Goal: Task Accomplishment & Management: Manage account settings

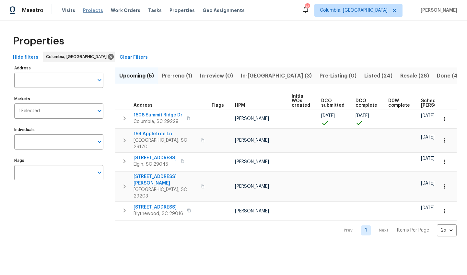
click at [85, 12] on span "Projects" at bounding box center [93, 10] width 20 height 6
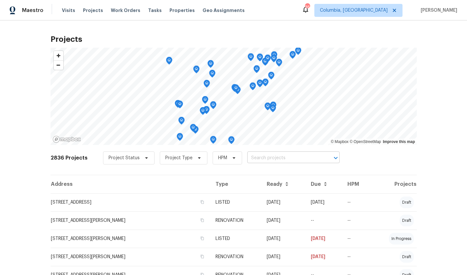
click at [281, 157] on input "text" at bounding box center [284, 158] width 74 height 10
type input "1003 wa"
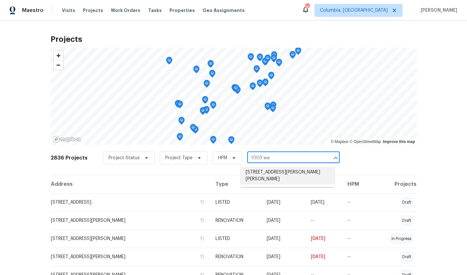
click at [284, 169] on li "1003 Watson Dr, Elgin, SC 29045" at bounding box center [287, 175] width 94 height 17
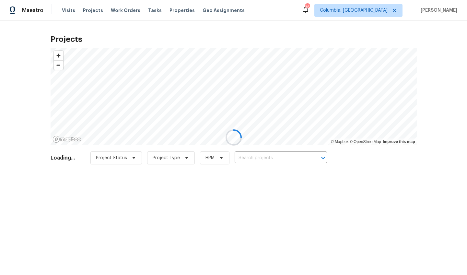
type input "1003 Watson Dr, Elgin, SC 29045"
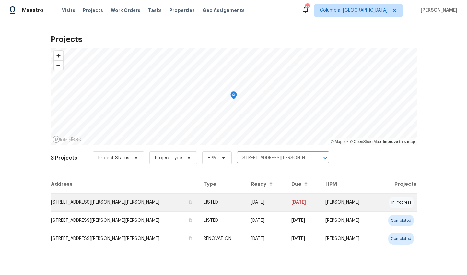
click at [85, 208] on td "1003 Watson Dr, Elgin, SC 29045" at bounding box center [125, 202] width 148 height 18
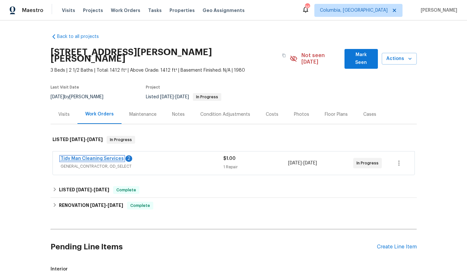
click at [113, 156] on link "Tidy Man Cleaning Services" at bounding box center [92, 158] width 63 height 5
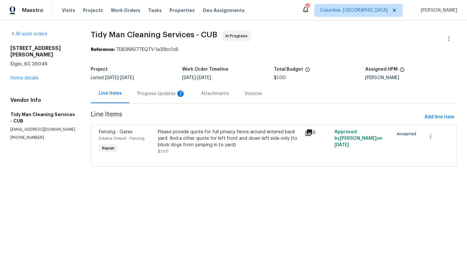
click at [213, 144] on div "Please provide quote for full privacy fence around entered back yard. And a oth…" at bounding box center [229, 138] width 143 height 19
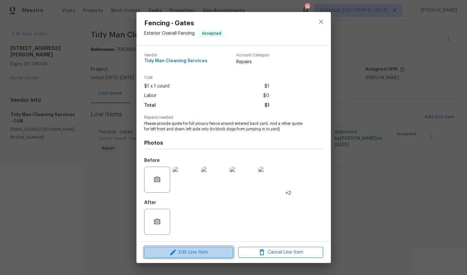
click at [202, 250] on span "Edit Line Item" at bounding box center [188, 252] width 85 height 8
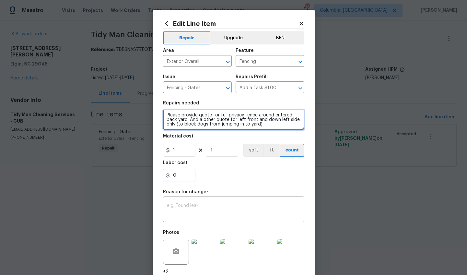
click at [281, 125] on textarea "Please provide quote for full privacy fence around entered back yard. And a oth…" at bounding box center [233, 119] width 141 height 21
type textarea "Please provide quote for full privacy fence around entered back yard. And a oth…"
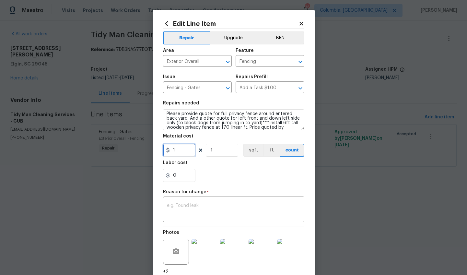
click at [188, 153] on input "1" at bounding box center [179, 149] width 32 height 13
type input "4750"
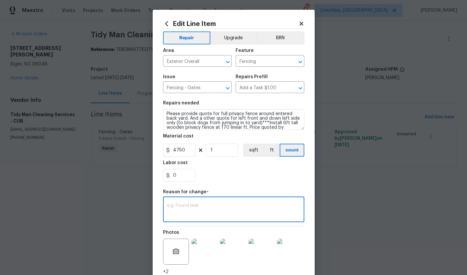
click at [201, 210] on textarea at bounding box center [233, 210] width 133 height 14
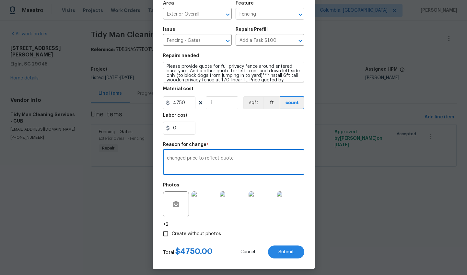
scroll to position [44, 0]
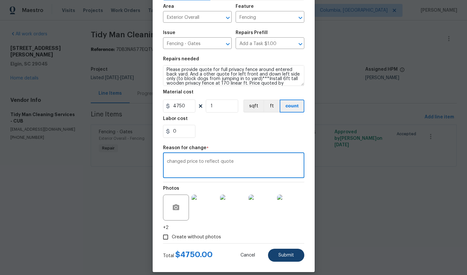
type textarea "changed price to reflect quote"
click at [286, 255] on span "Submit" at bounding box center [286, 255] width 16 height 5
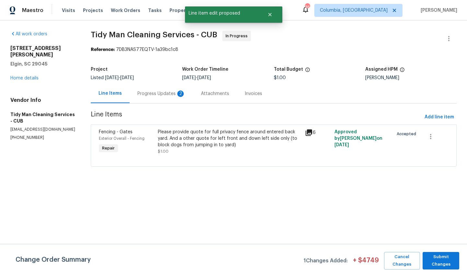
scroll to position [0, 0]
click at [444, 261] on span "Submit Changes" at bounding box center [441, 260] width 30 height 15
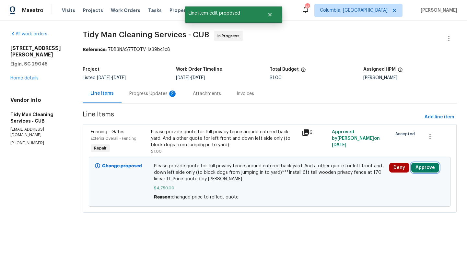
click at [426, 166] on button "Approve" at bounding box center [425, 168] width 28 height 10
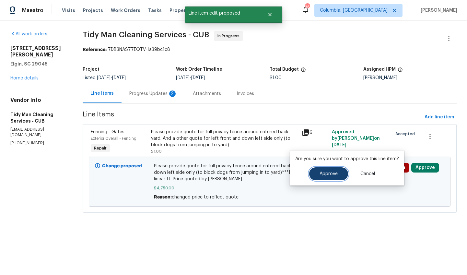
click at [315, 173] on button "Approve" at bounding box center [328, 173] width 39 height 13
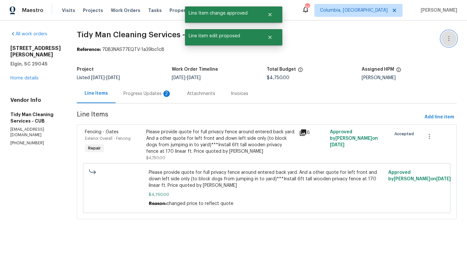
click at [448, 39] on icon "button" at bounding box center [448, 38] width 1 height 5
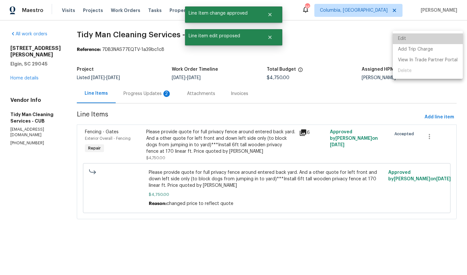
click at [442, 42] on li "Edit" at bounding box center [428, 38] width 70 height 11
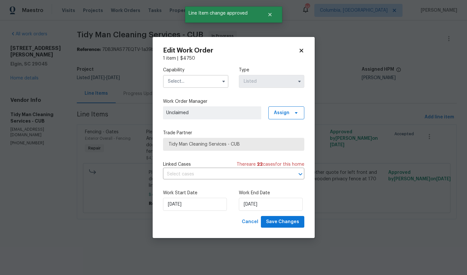
click at [193, 85] on input "text" at bounding box center [195, 81] width 65 height 13
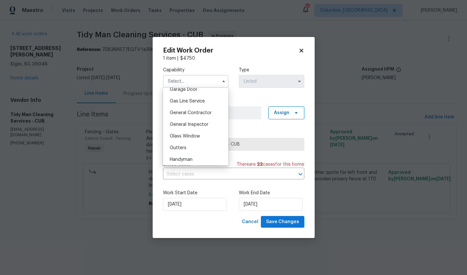
scroll to position [296, 0]
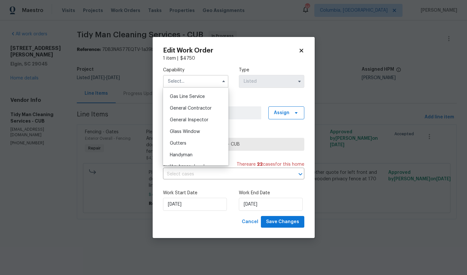
click at [202, 110] on span "General Contractor" at bounding box center [191, 108] width 42 height 5
type input "General Contractor"
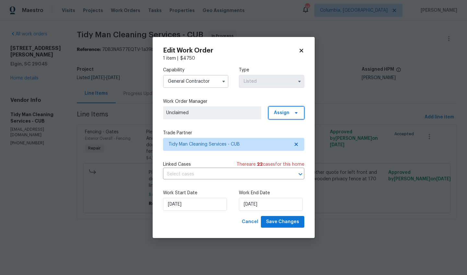
click at [296, 108] on span "Assign" at bounding box center [286, 112] width 36 height 13
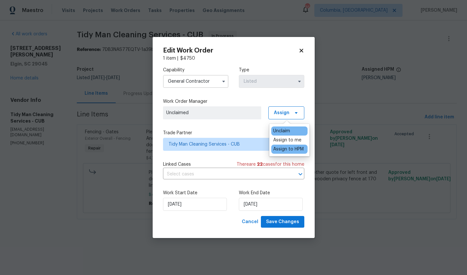
click at [285, 150] on div "Assign to HPM" at bounding box center [288, 149] width 30 height 6
click at [242, 210] on input "8/22/2025" at bounding box center [271, 204] width 64 height 13
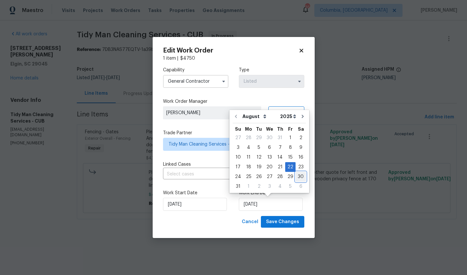
click at [296, 176] on div "30" at bounding box center [300, 176] width 10 height 9
type input "[DATE]"
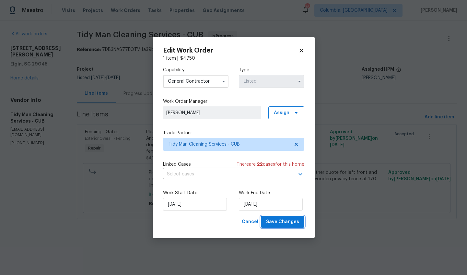
click at [284, 220] on span "Save Changes" at bounding box center [282, 222] width 33 height 8
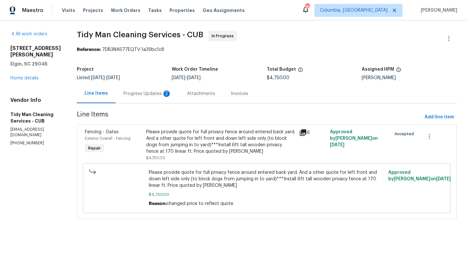
click at [149, 97] on div "Progress Updates 2" at bounding box center [147, 93] width 48 height 6
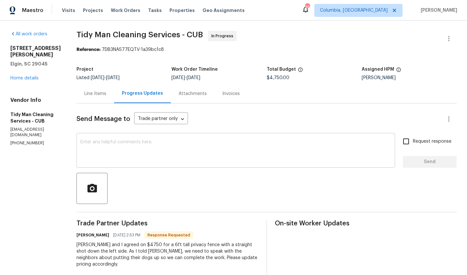
click at [162, 148] on textarea at bounding box center [235, 151] width 311 height 23
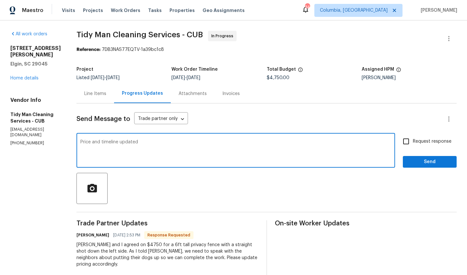
type textarea "Price and timeline updated"
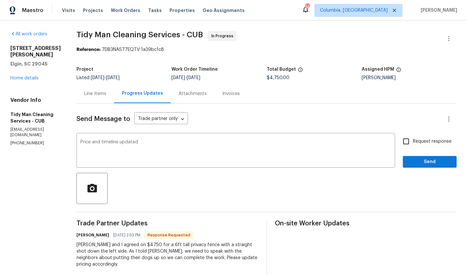
click at [417, 143] on span "Request response" at bounding box center [432, 141] width 39 height 7
click at [413, 143] on input "Request response" at bounding box center [406, 141] width 14 height 14
checkbox input "true"
click at [416, 163] on span "Send" at bounding box center [429, 162] width 43 height 8
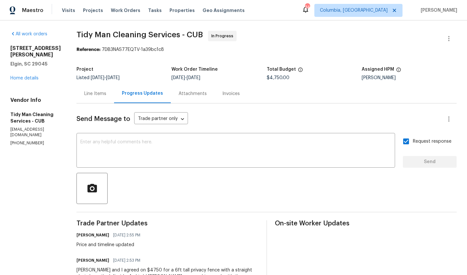
click at [87, 99] on div "Line Items" at bounding box center [95, 93] width 38 height 19
